Goal: Answer question/provide support: Participate in discussion

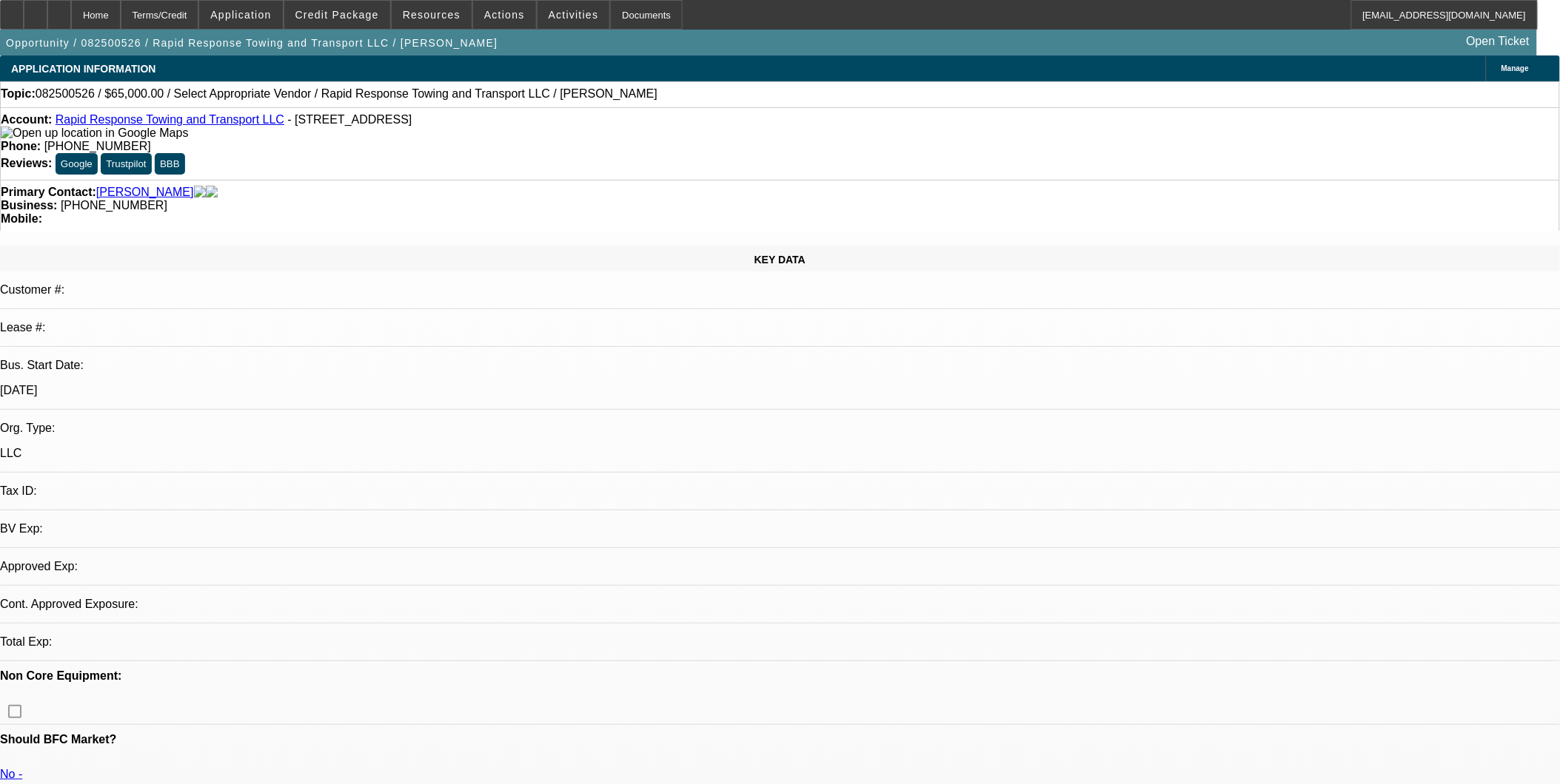
select select "0"
select select "2"
select select "0.1"
select select "1"
select select "2"
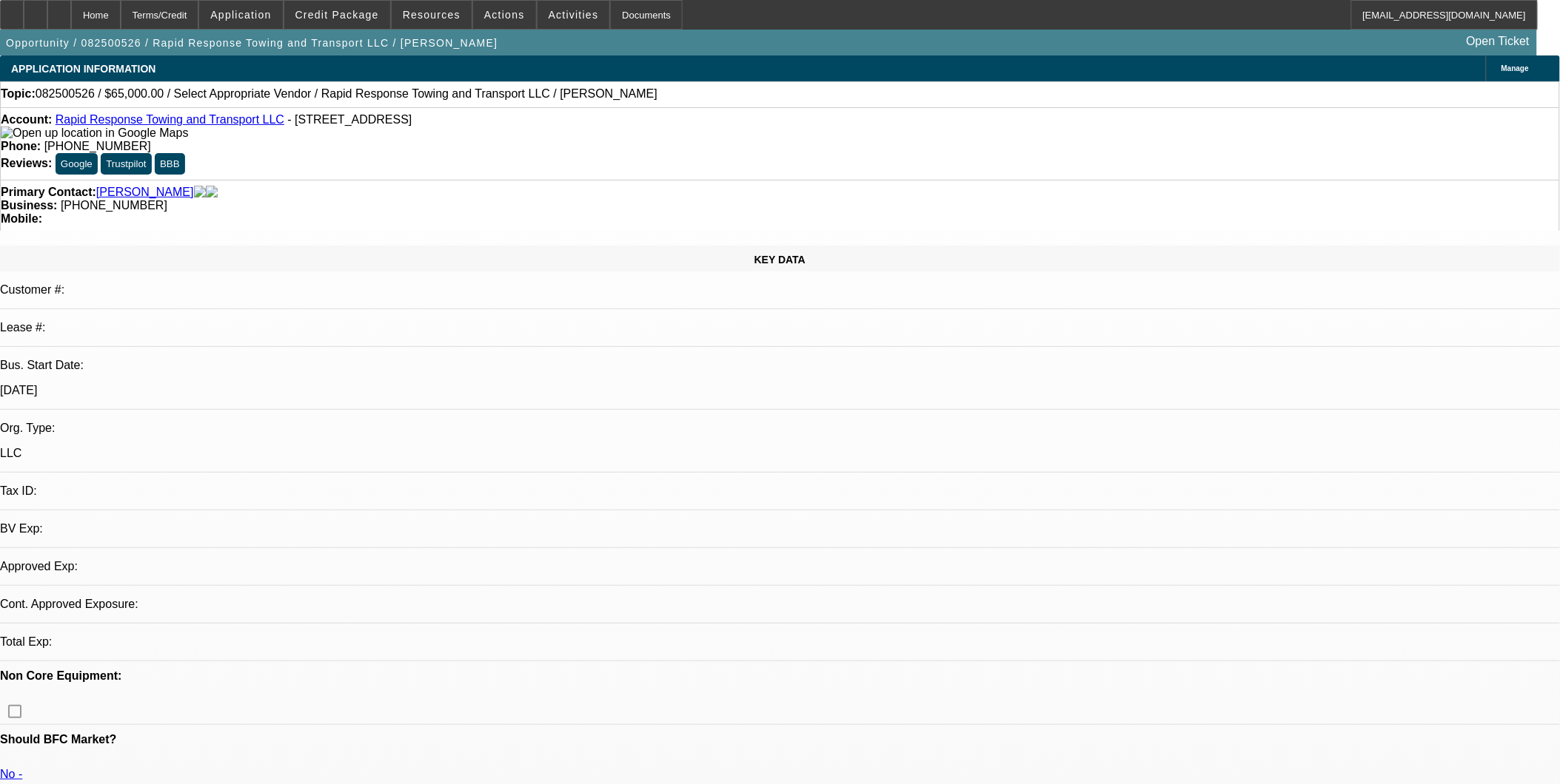
select select "4"
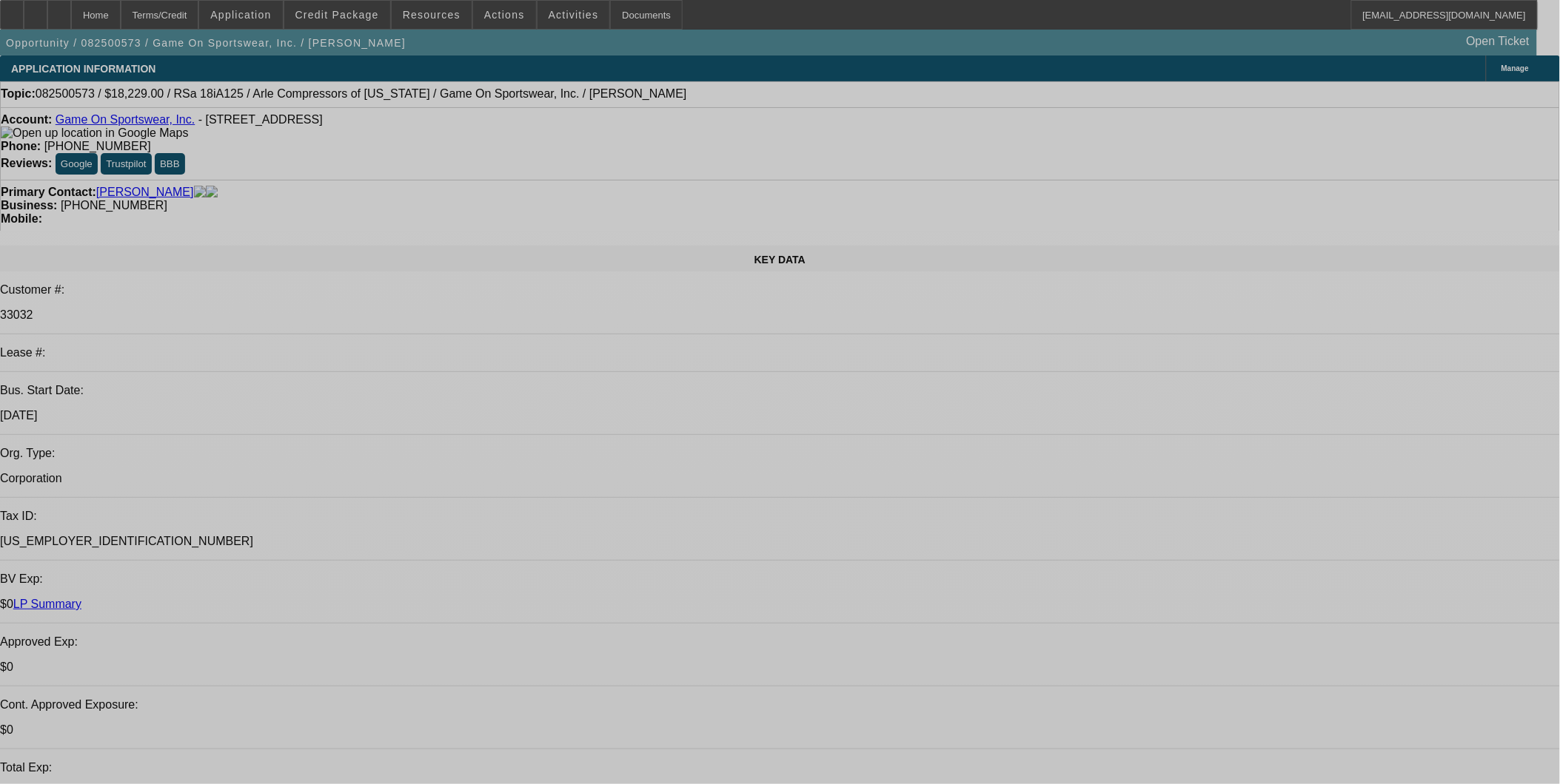
select select "0"
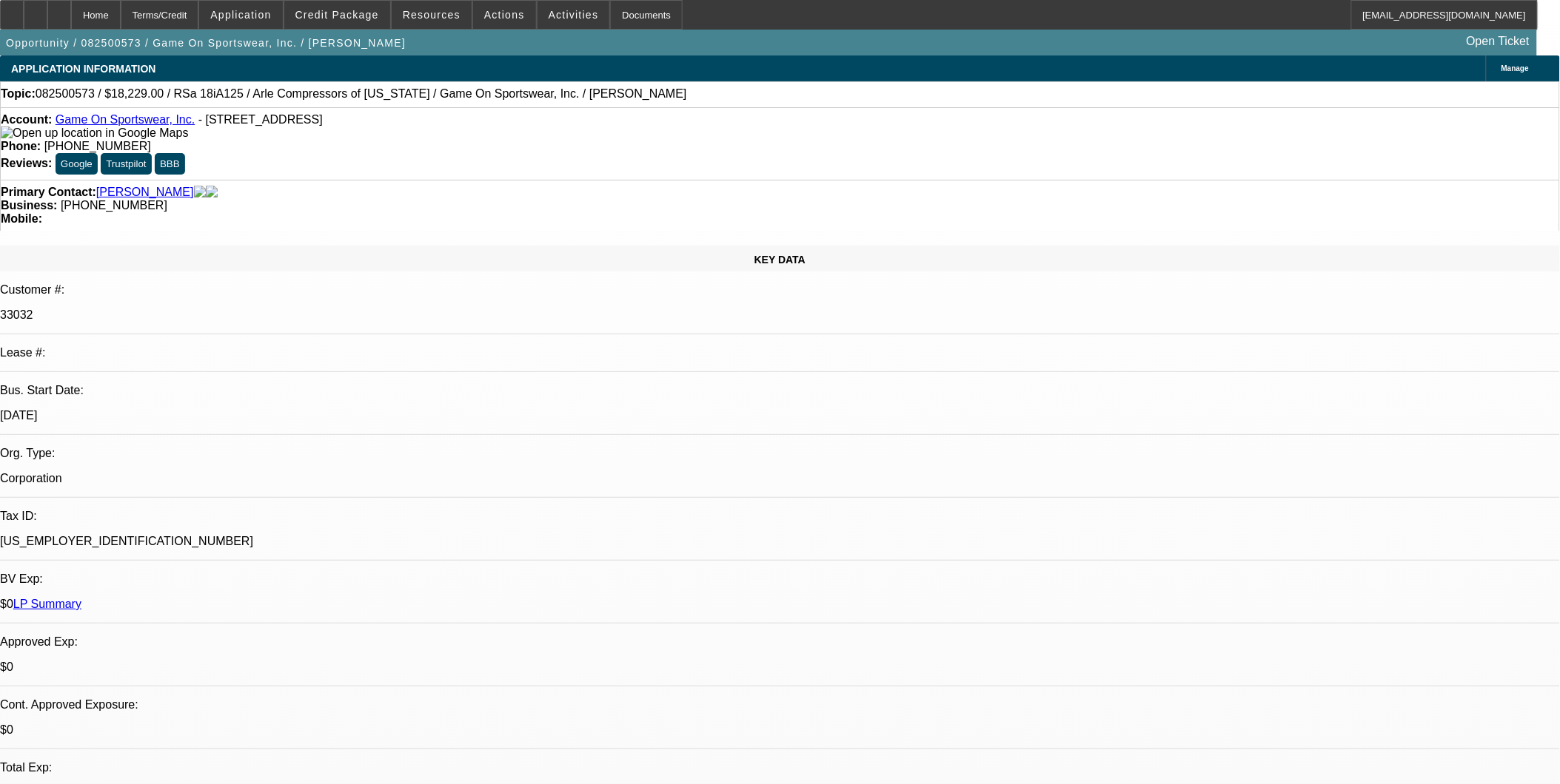
select select "0"
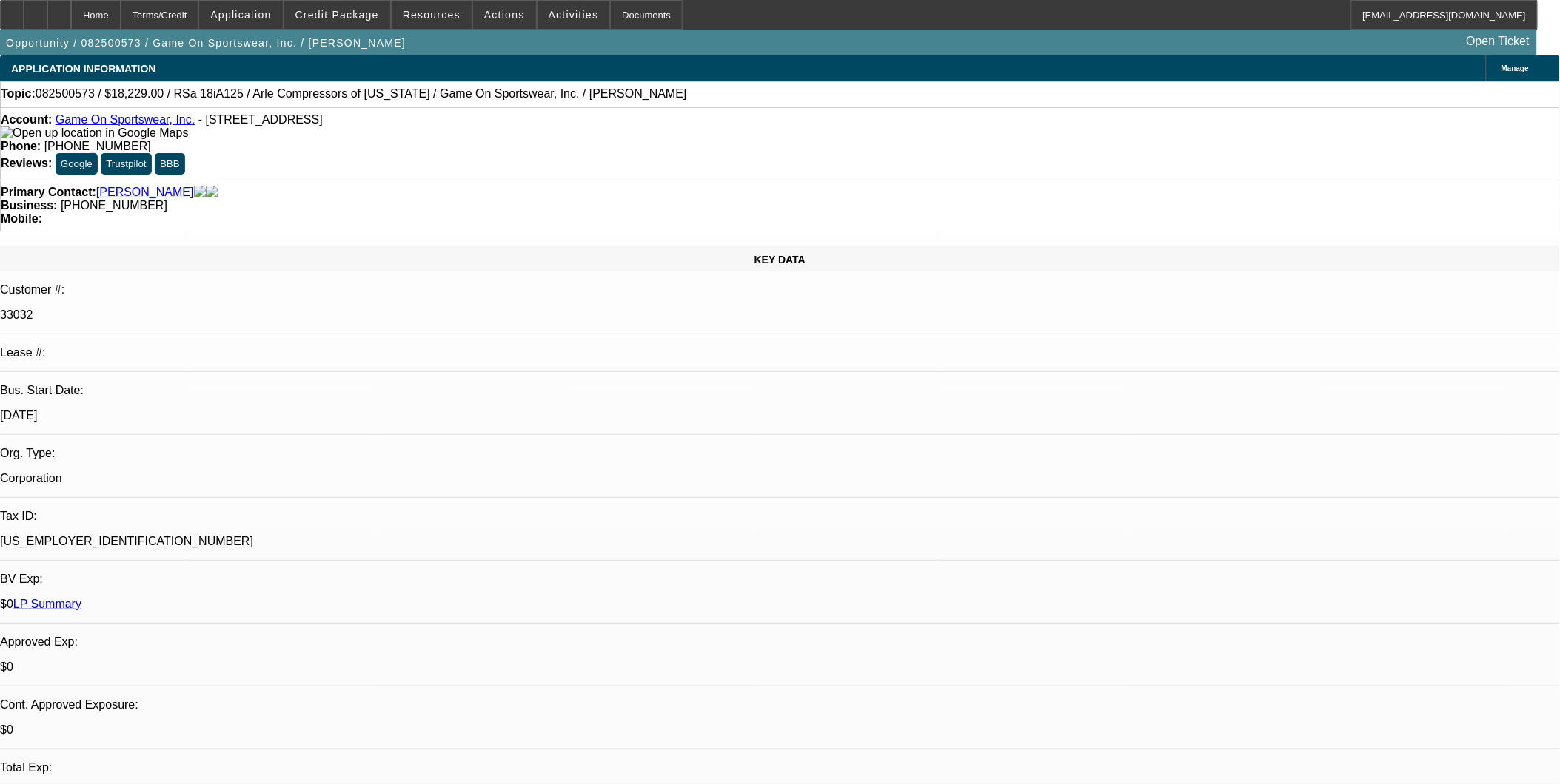
select select "1"
select select "6"
select select "1"
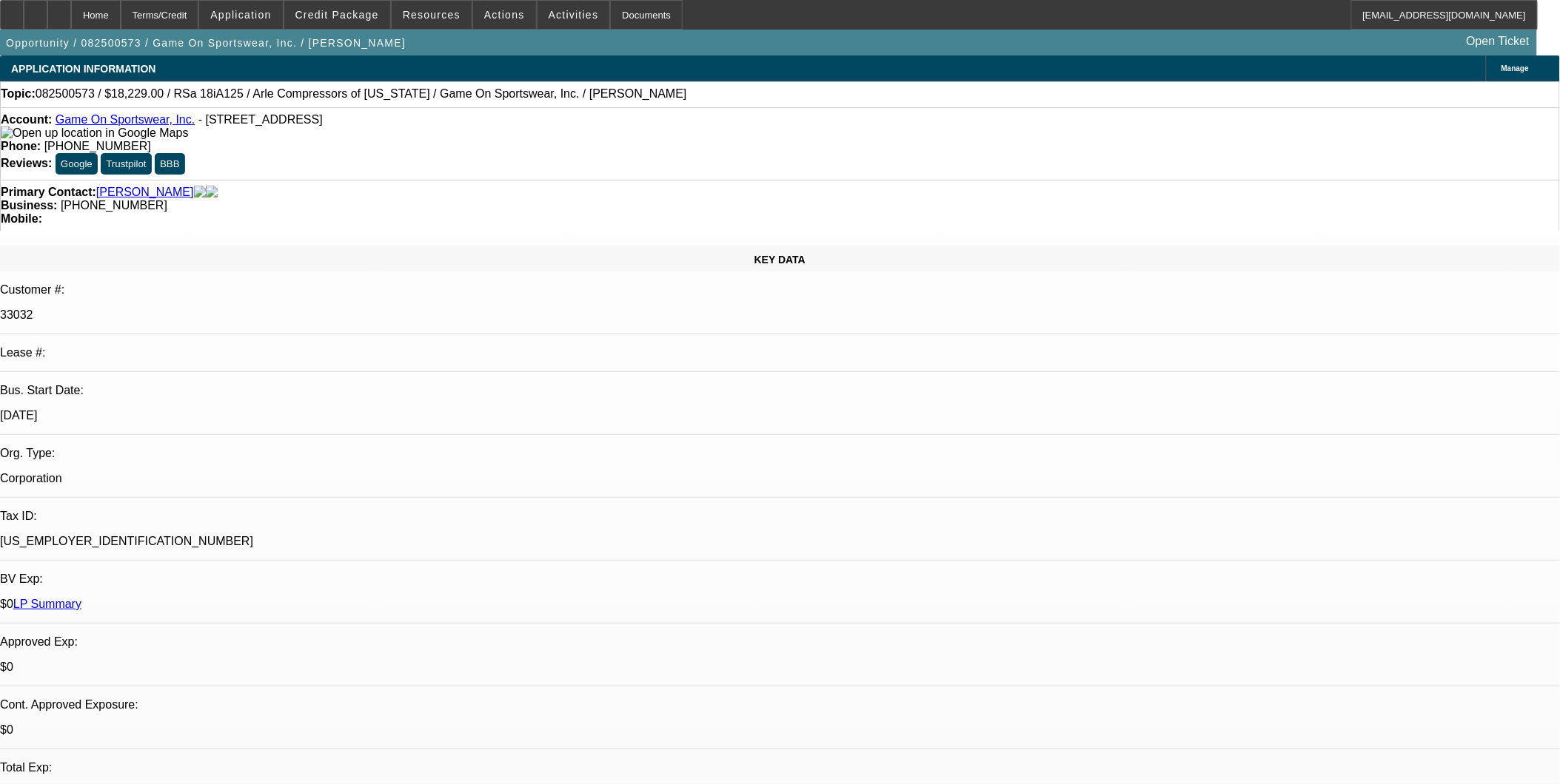
select select "6"
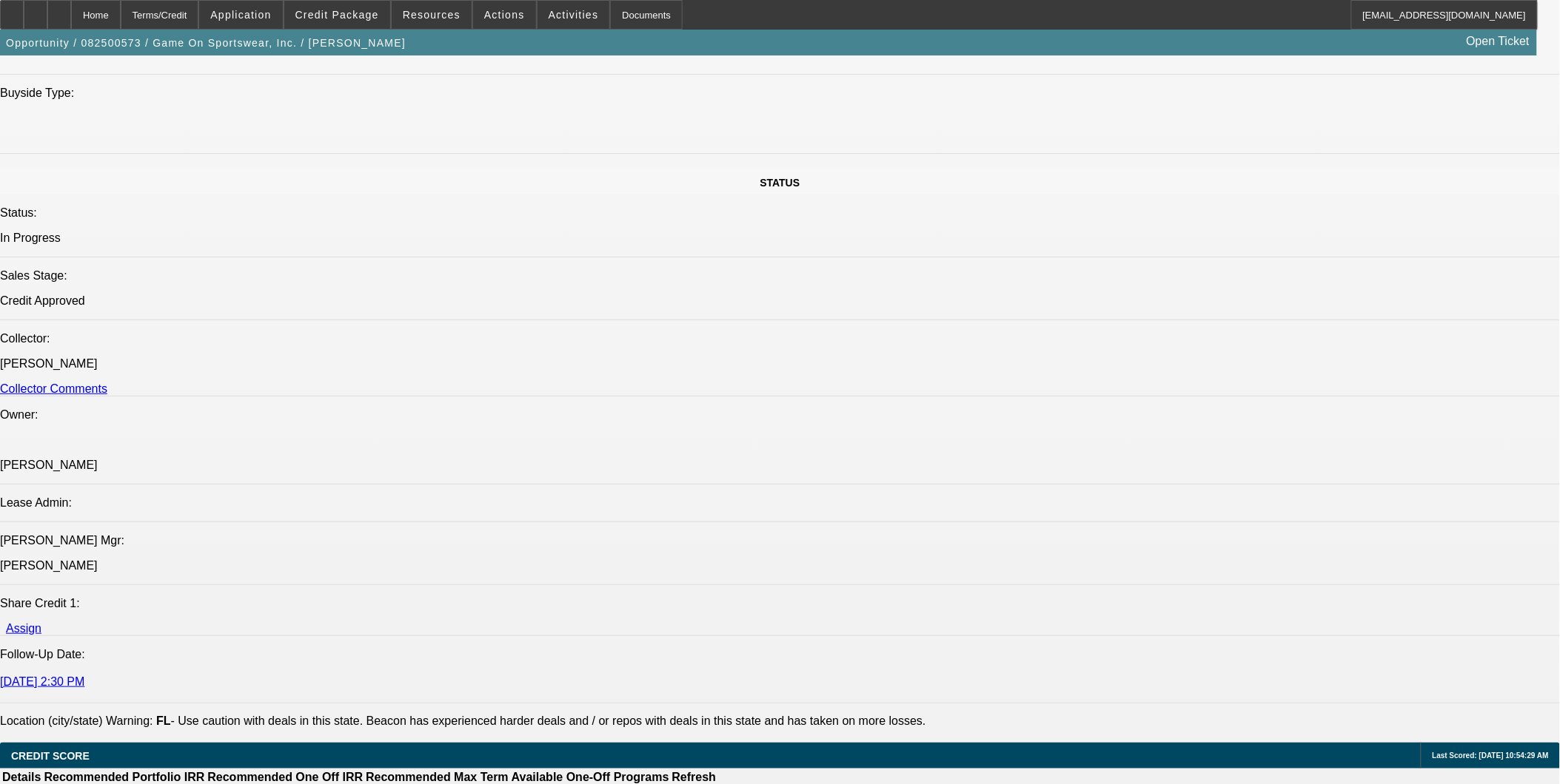
scroll to position [1315, 0]
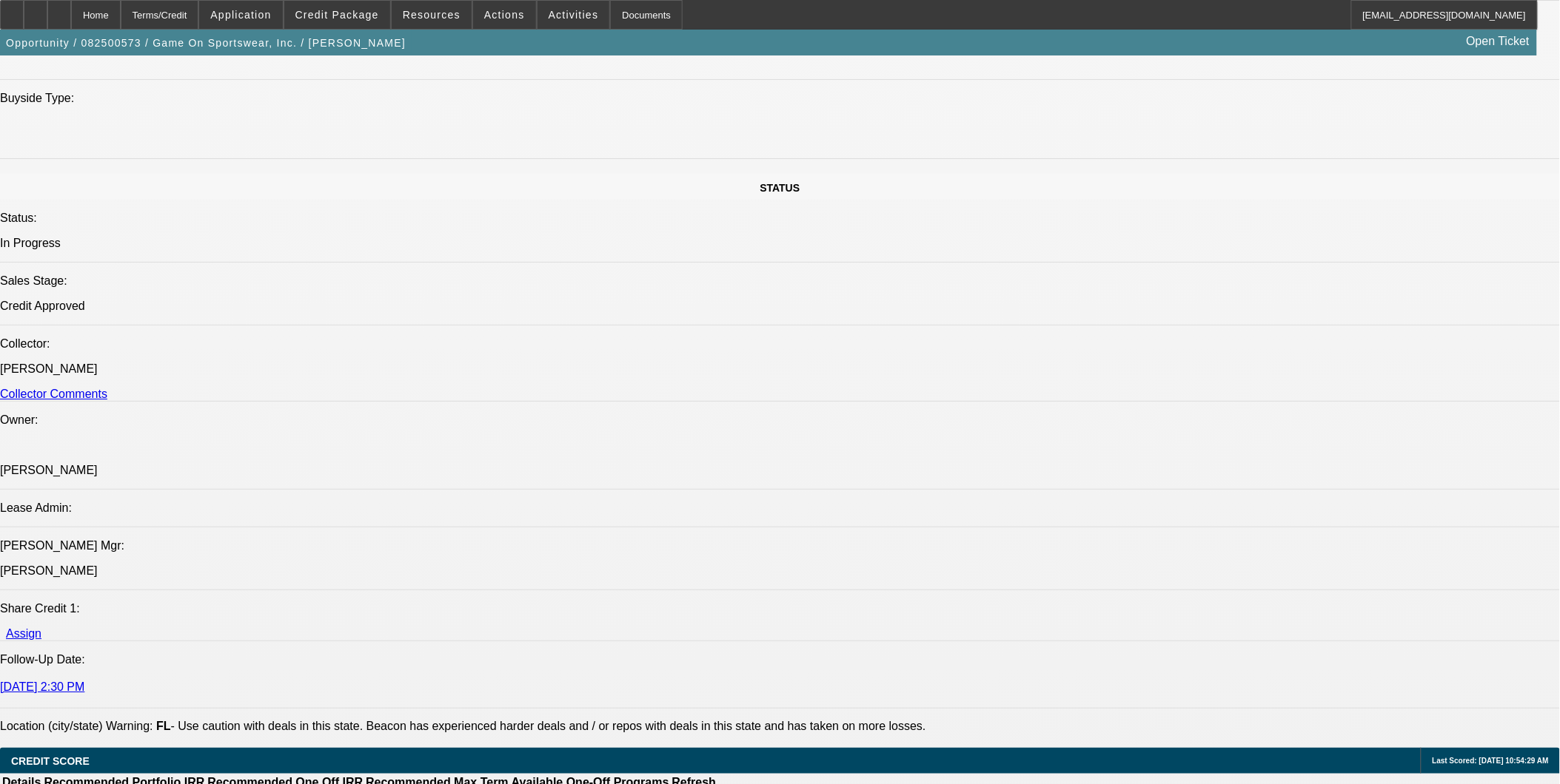
scroll to position [1890, 0]
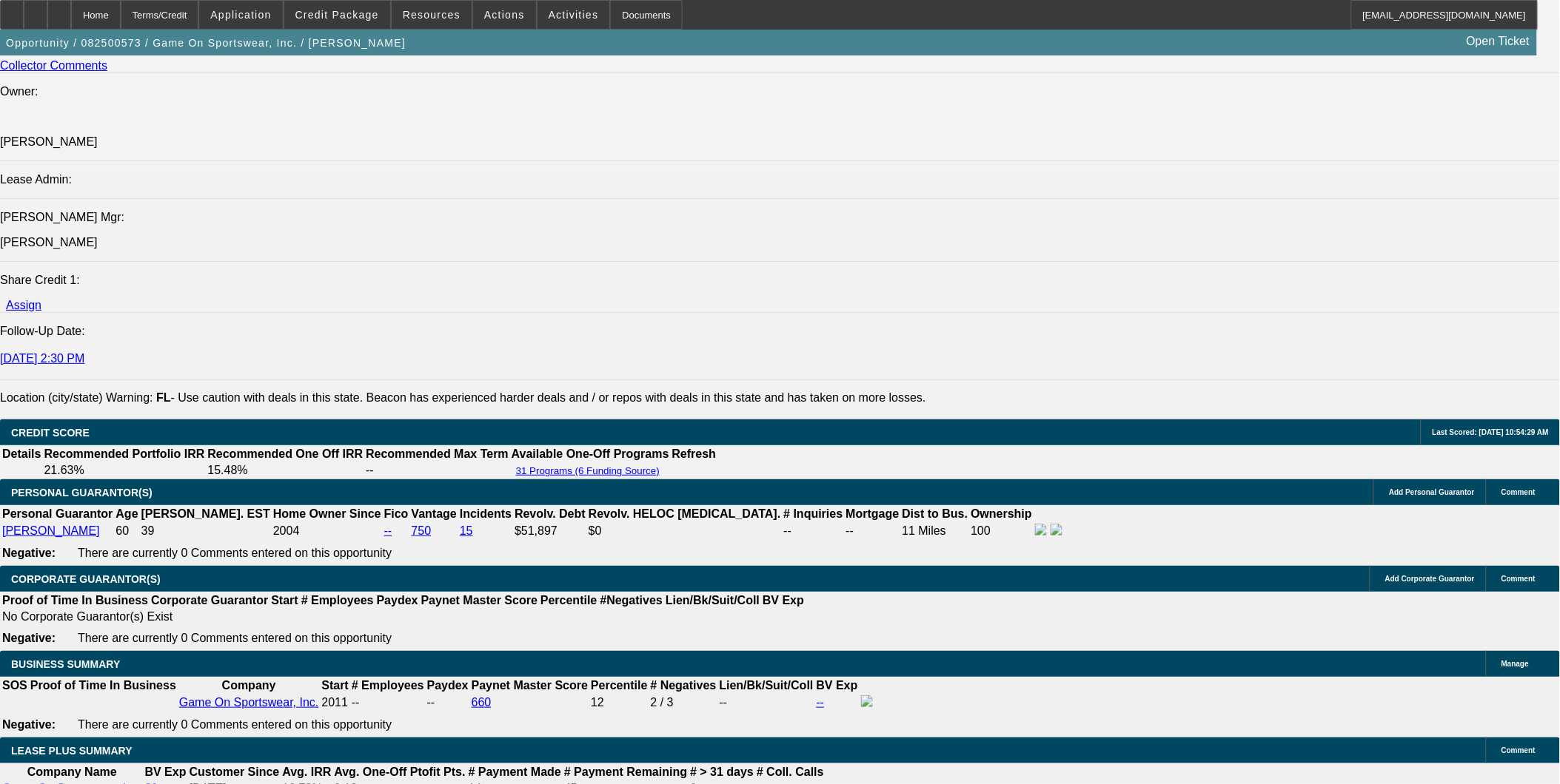
scroll to position [2054, 0]
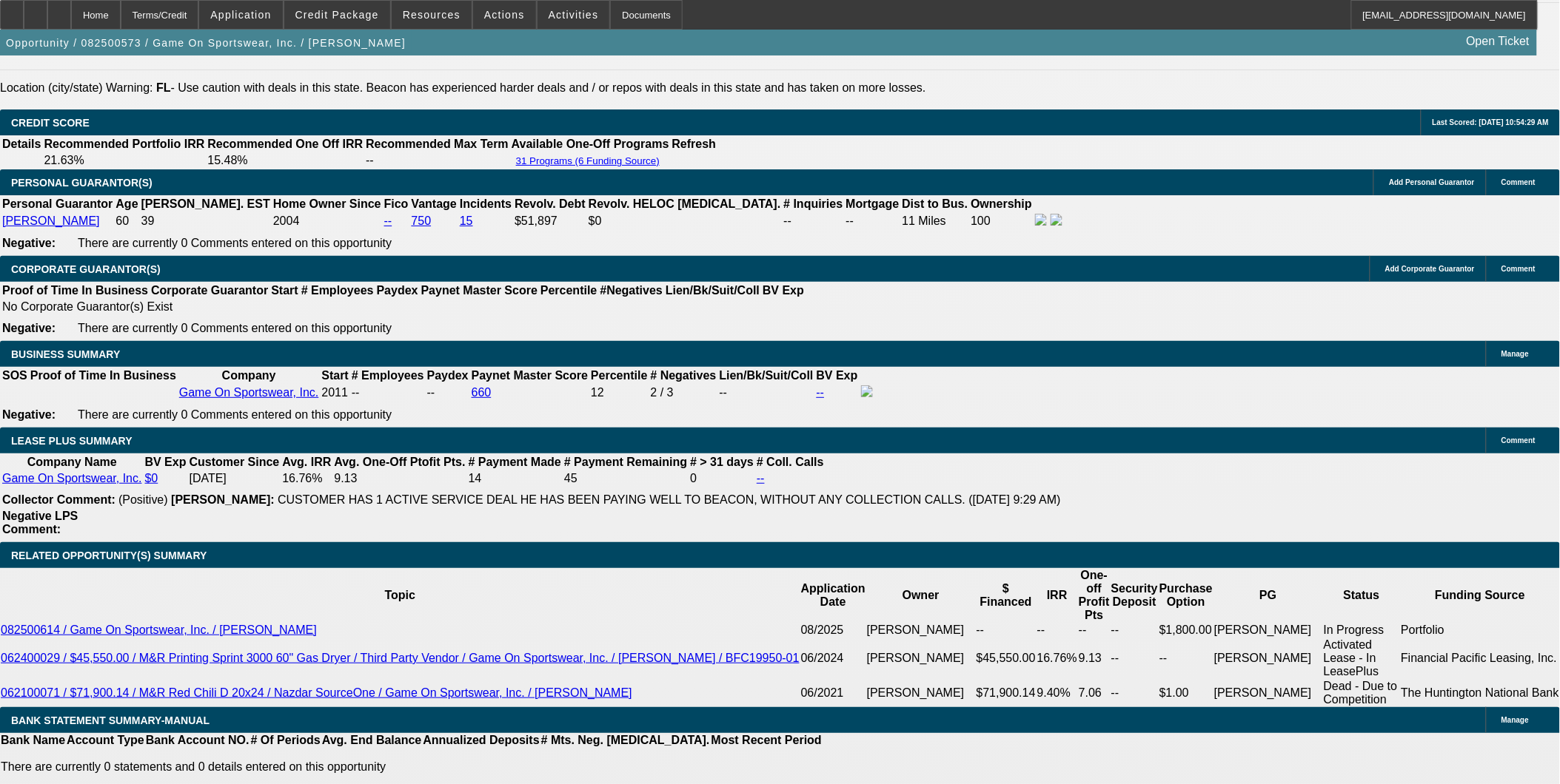
scroll to position [2137, 0]
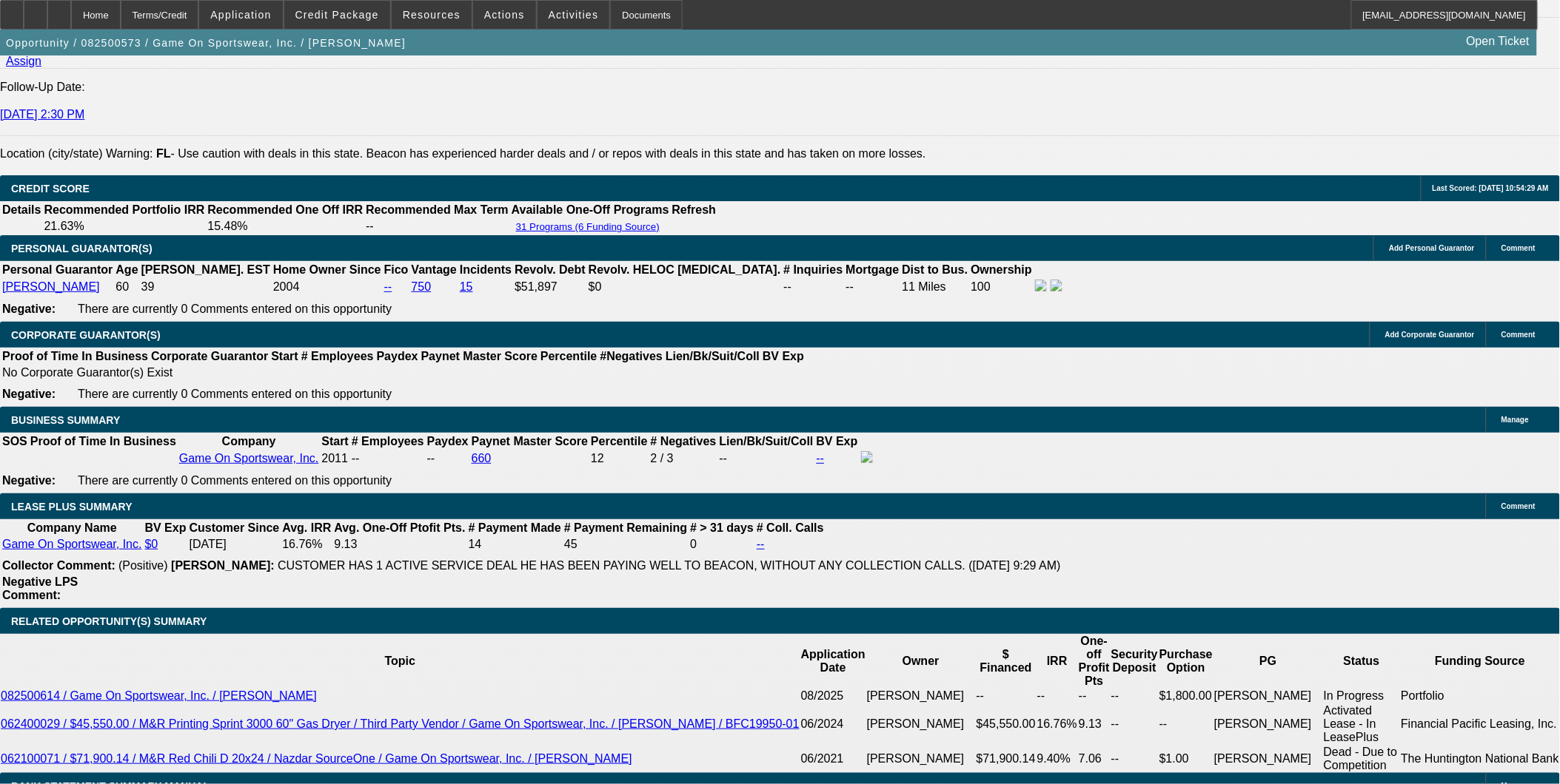
scroll to position [2054, 0]
